Goal: Task Accomplishment & Management: Use online tool/utility

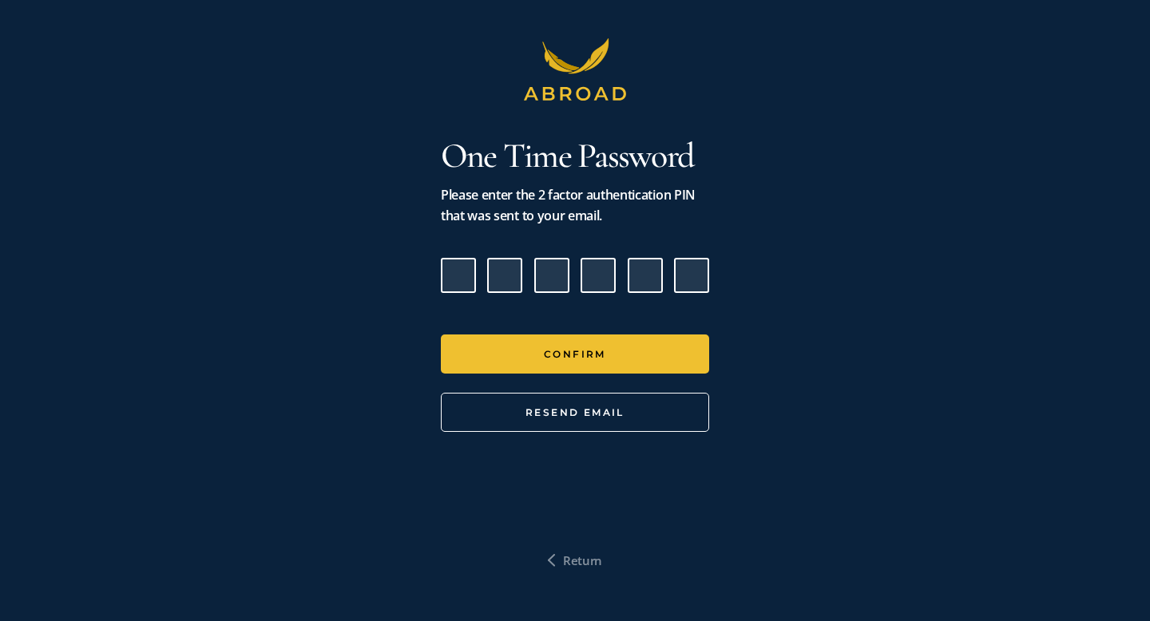
click at [465, 283] on input "Please enter verification code. Digit 1" at bounding box center [458, 275] width 35 height 35
type input "1"
type input "6"
type input "0"
type input "6"
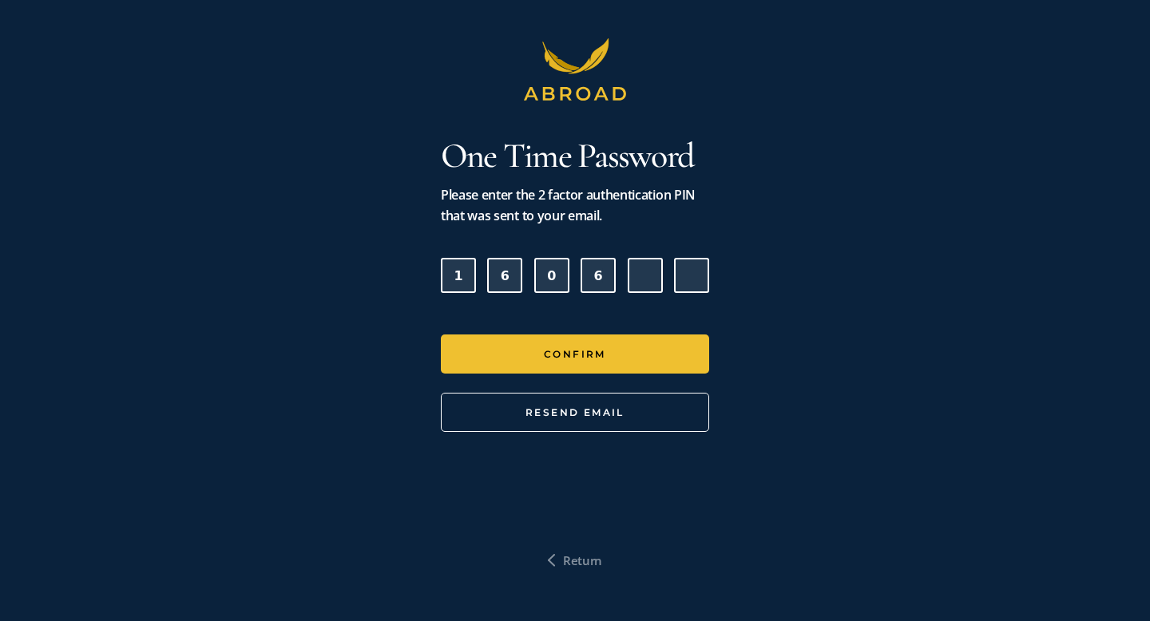
type input "5"
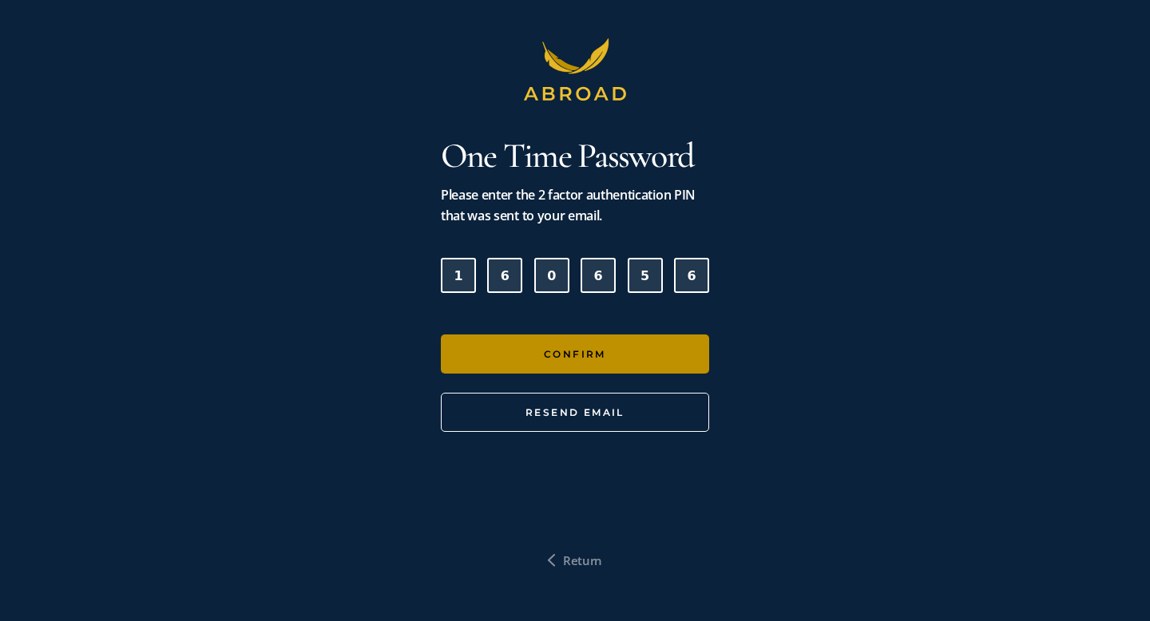
type input "6"
click at [481, 350] on button "Confirm" at bounding box center [575, 353] width 268 height 39
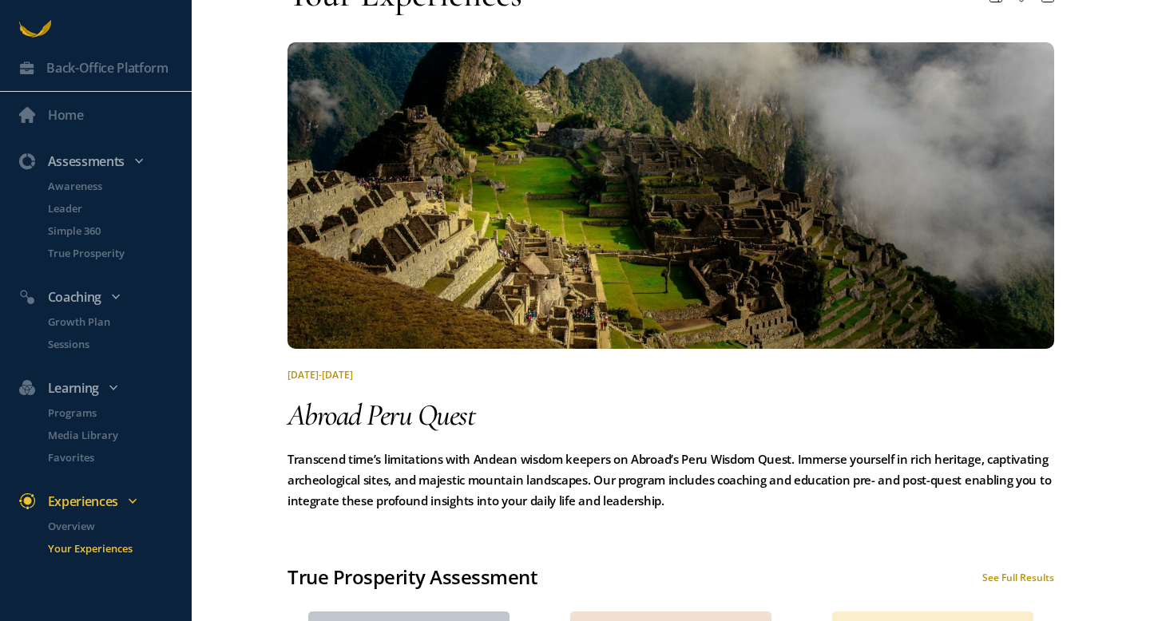
scroll to position [42, 0]
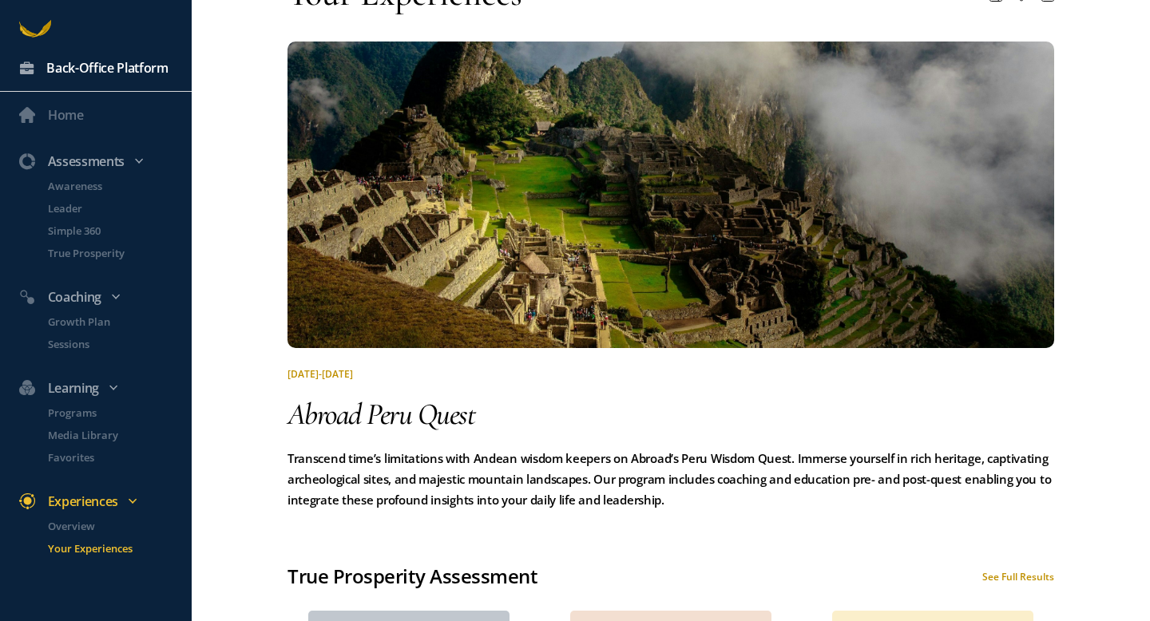
click at [106, 68] on div "Back-Office Platform" at bounding box center [107, 67] width 122 height 21
